Goal: Task Accomplishment & Management: Use online tool/utility

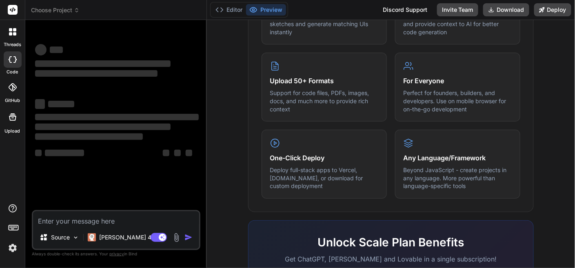
scroll to position [528, 0]
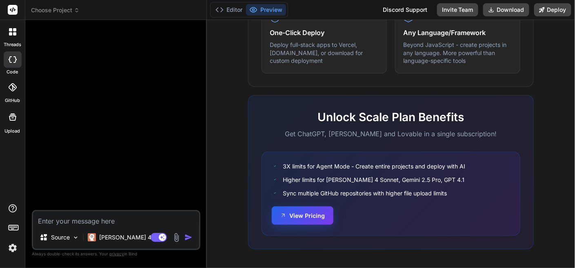
type textarea "x"
click at [311, 218] on button "View Pricing" at bounding box center [303, 216] width 62 height 18
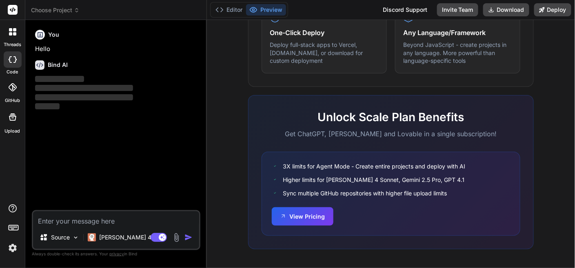
scroll to position [210, 0]
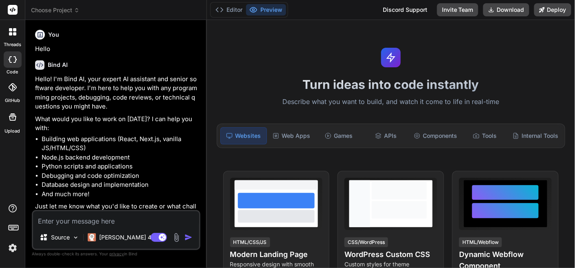
click at [16, 31] on icon at bounding box center [14, 29] width 3 height 3
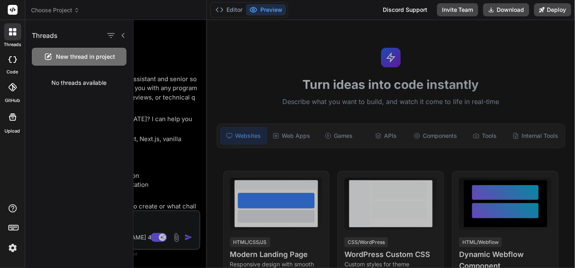
click at [11, 34] on icon at bounding box center [10, 33] width 3 height 3
click at [7, 68] on div "code" at bounding box center [12, 61] width 25 height 27
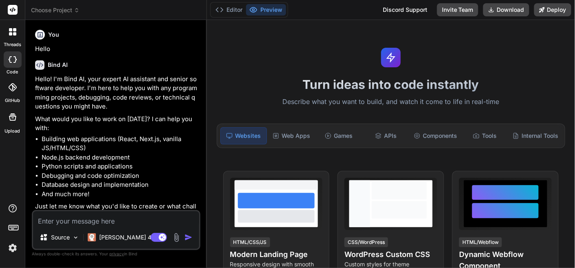
type textarea "x"
